Goal: Check status: Check status

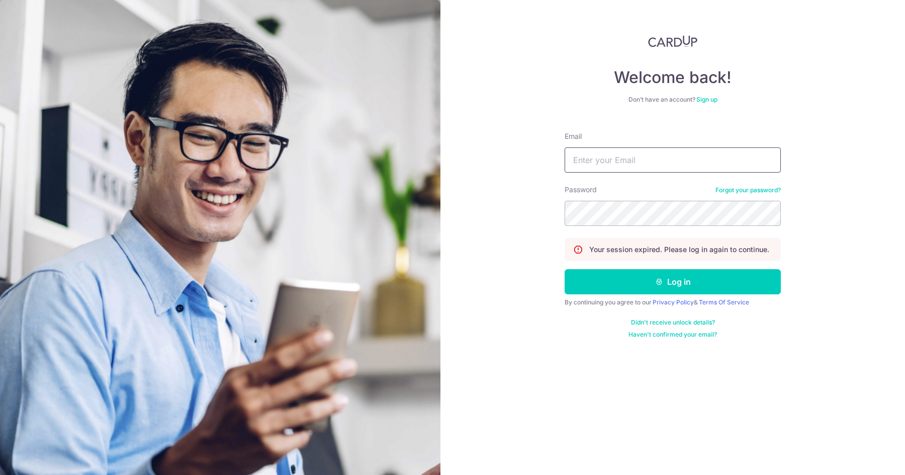
click at [602, 166] on input "Email" at bounding box center [673, 159] width 216 height 25
type input "[PERSON_NAME][EMAIL_ADDRESS][DOMAIN_NAME]"
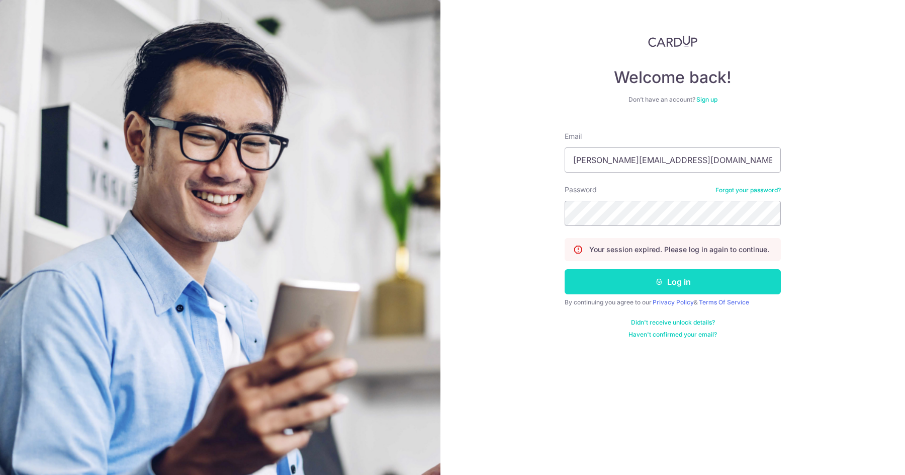
click at [656, 285] on icon "submit" at bounding box center [659, 282] width 8 height 8
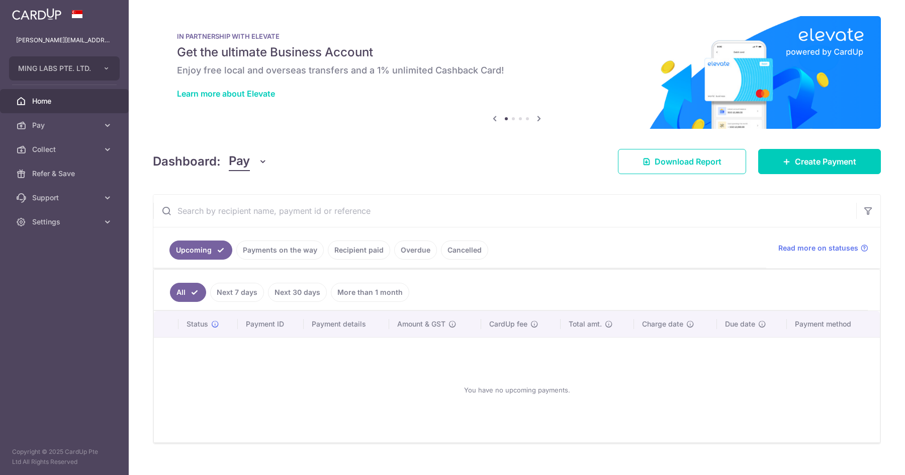
click at [353, 246] on link "Recipient paid" at bounding box center [359, 249] width 62 height 19
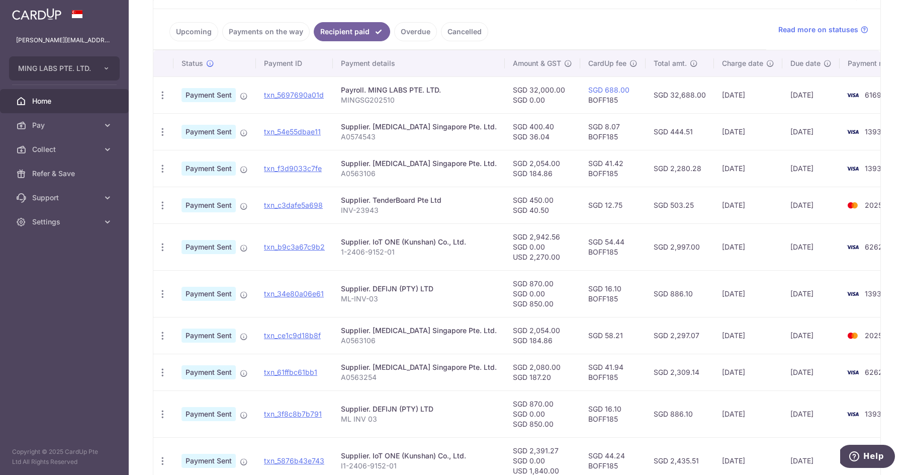
scroll to position [216, 0]
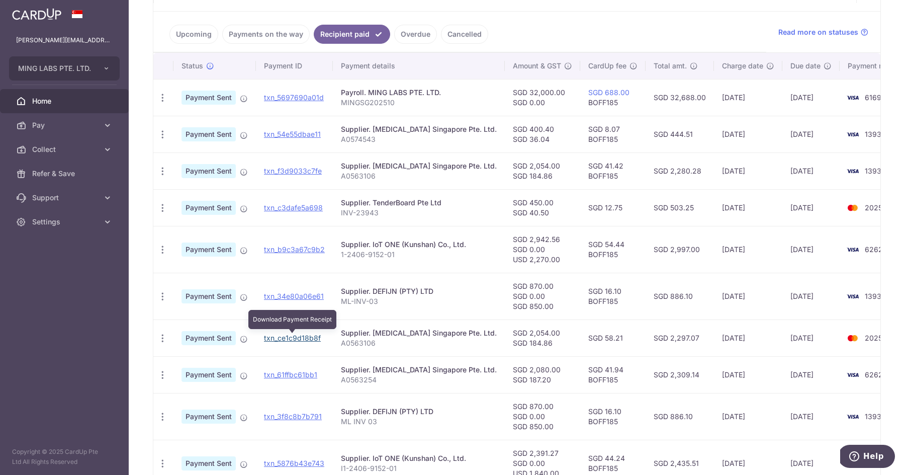
click at [306, 341] on link "txn_ce1c9d18b8f" at bounding box center [292, 337] width 57 height 9
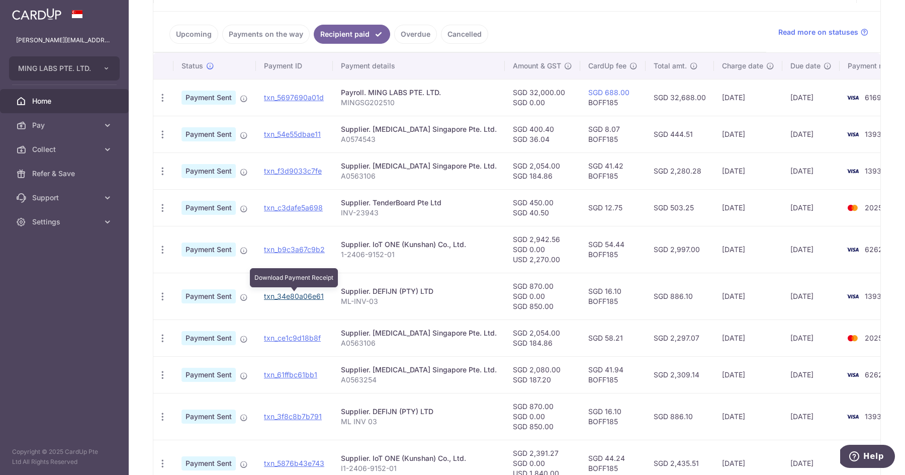
click at [299, 295] on link "txn_34e80a06e61" at bounding box center [294, 296] width 60 height 9
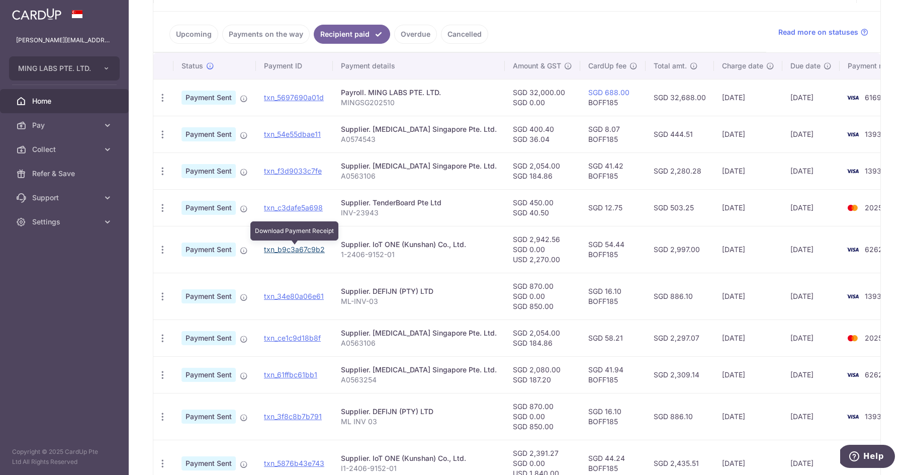
click at [307, 247] on link "txn_b9c3a67c9b2" at bounding box center [294, 249] width 61 height 9
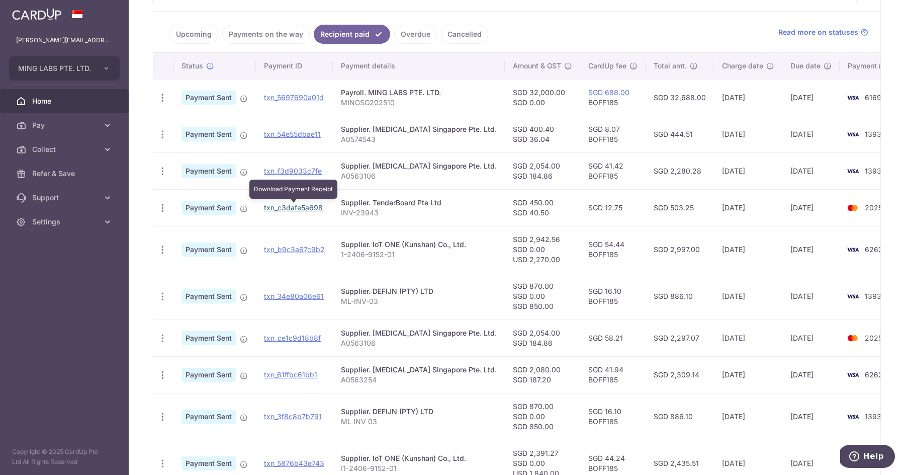
click at [293, 208] on link "txn_c3dafe5a698" at bounding box center [293, 207] width 59 height 9
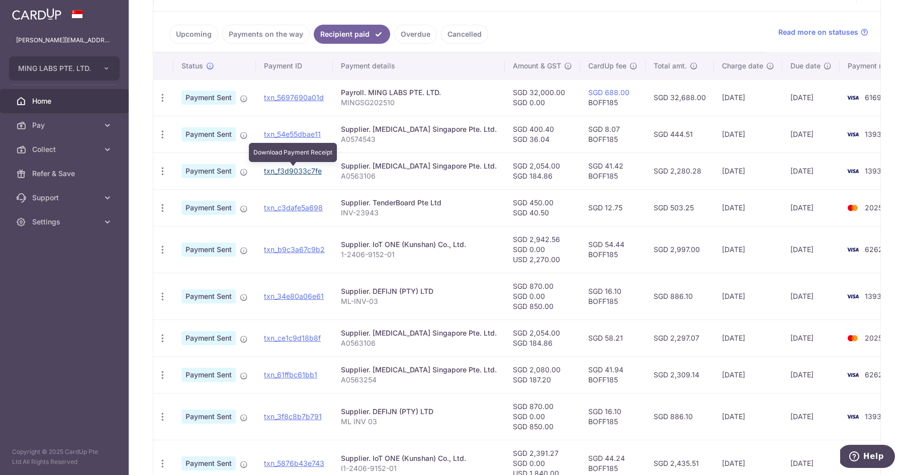
click at [302, 171] on link "txn_f3d9033c7fe" at bounding box center [293, 170] width 58 height 9
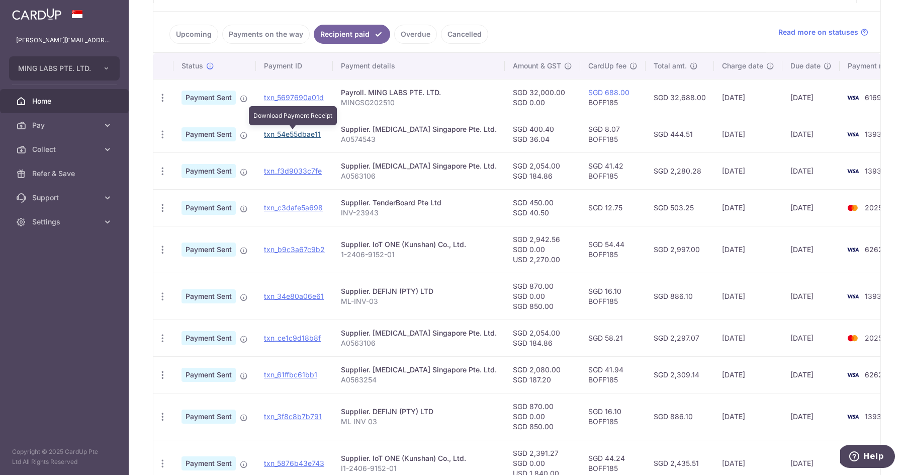
click at [302, 133] on link "txn_54e55dbae11" at bounding box center [292, 134] width 57 height 9
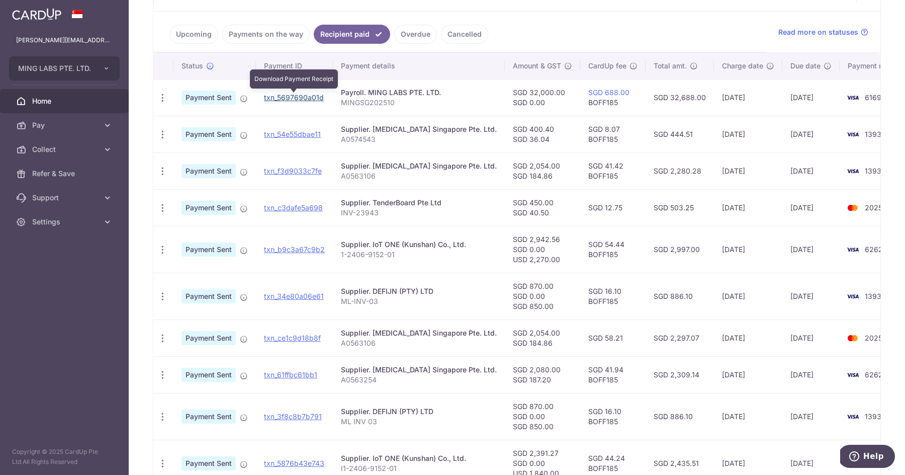
click at [292, 95] on link "txn_5697690a01d" at bounding box center [294, 97] width 60 height 9
